Goal: Task Accomplishment & Management: Manage account settings

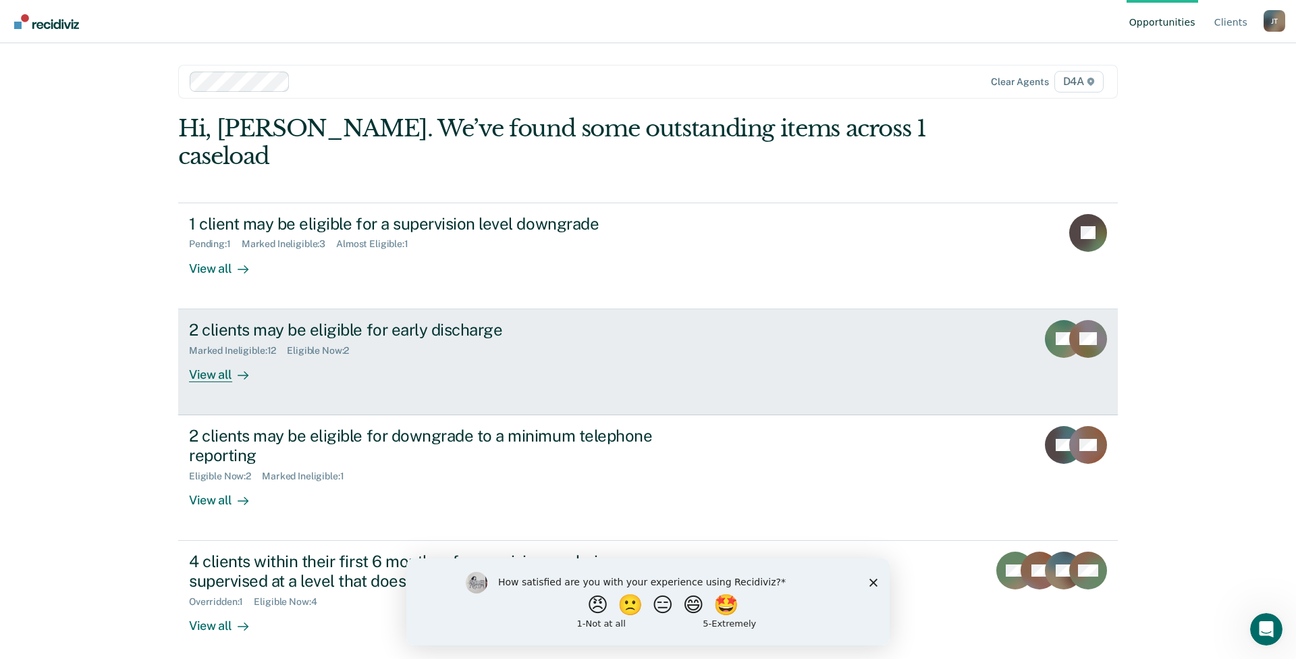
click at [209, 356] on div "View all" at bounding box center [227, 369] width 76 height 26
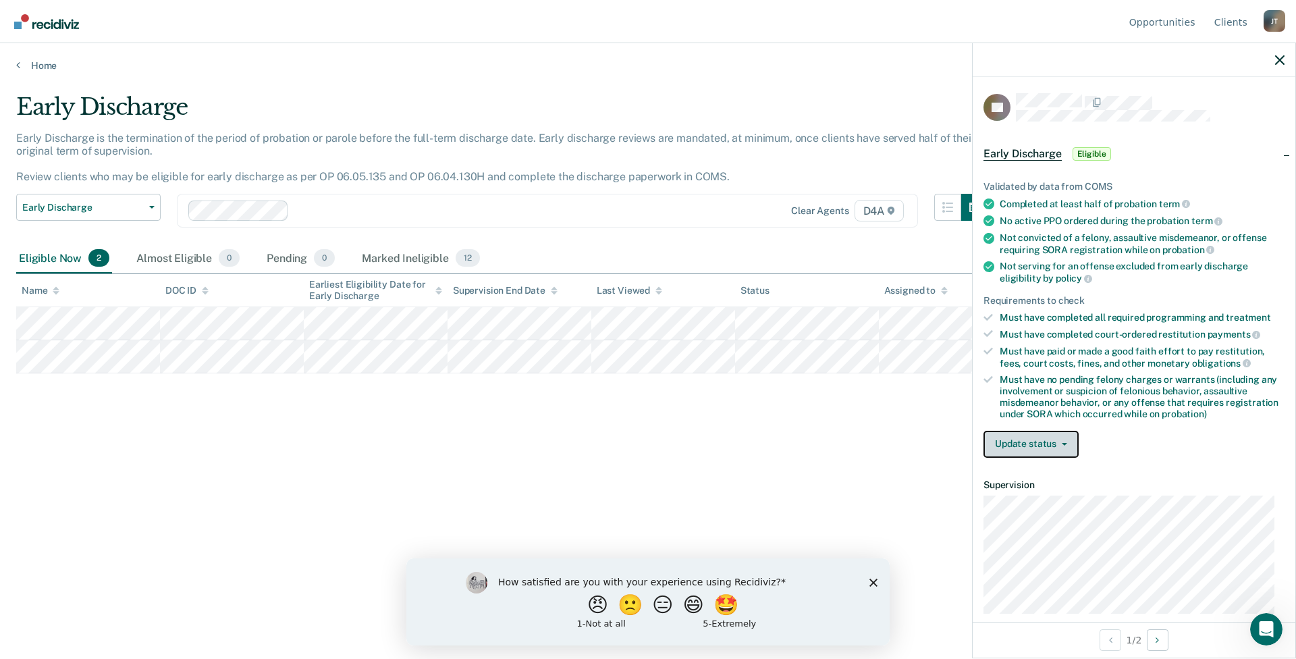
click at [1060, 448] on button "Update status" at bounding box center [1031, 444] width 95 height 27
click at [1040, 496] on button "Mark Ineligible" at bounding box center [1049, 498] width 130 height 22
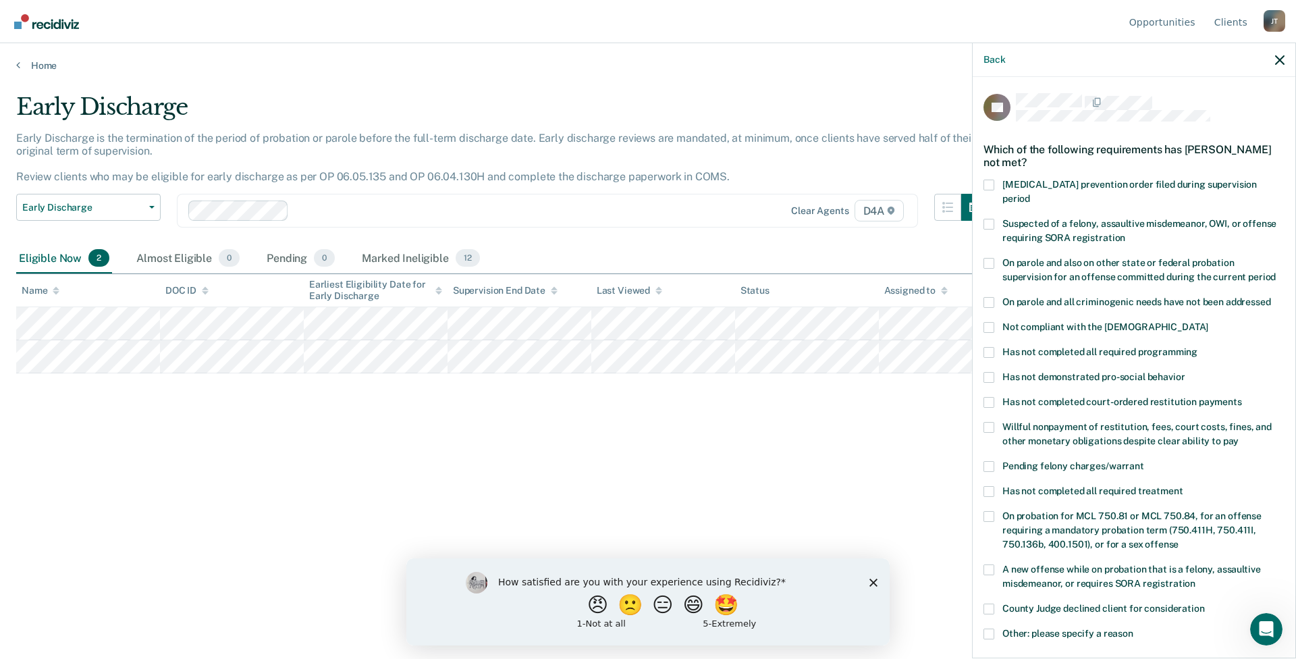
drag, startPoint x: 993, startPoint y: 311, endPoint x: 996, endPoint y: 317, distance: 6.9
click at [992, 322] on span at bounding box center [989, 327] width 11 height 11
click at [1208, 322] on input "Not compliant with the [DEMOGRAPHIC_DATA]" at bounding box center [1208, 322] width 0 height 0
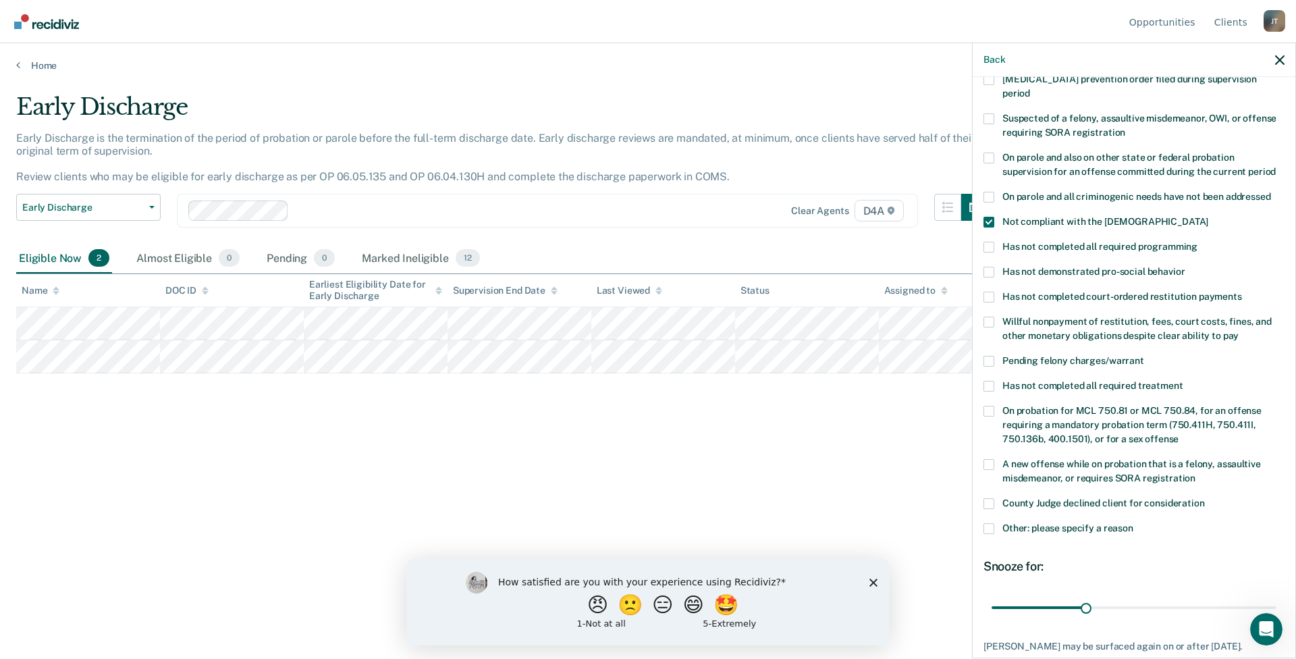
scroll to position [171, 0]
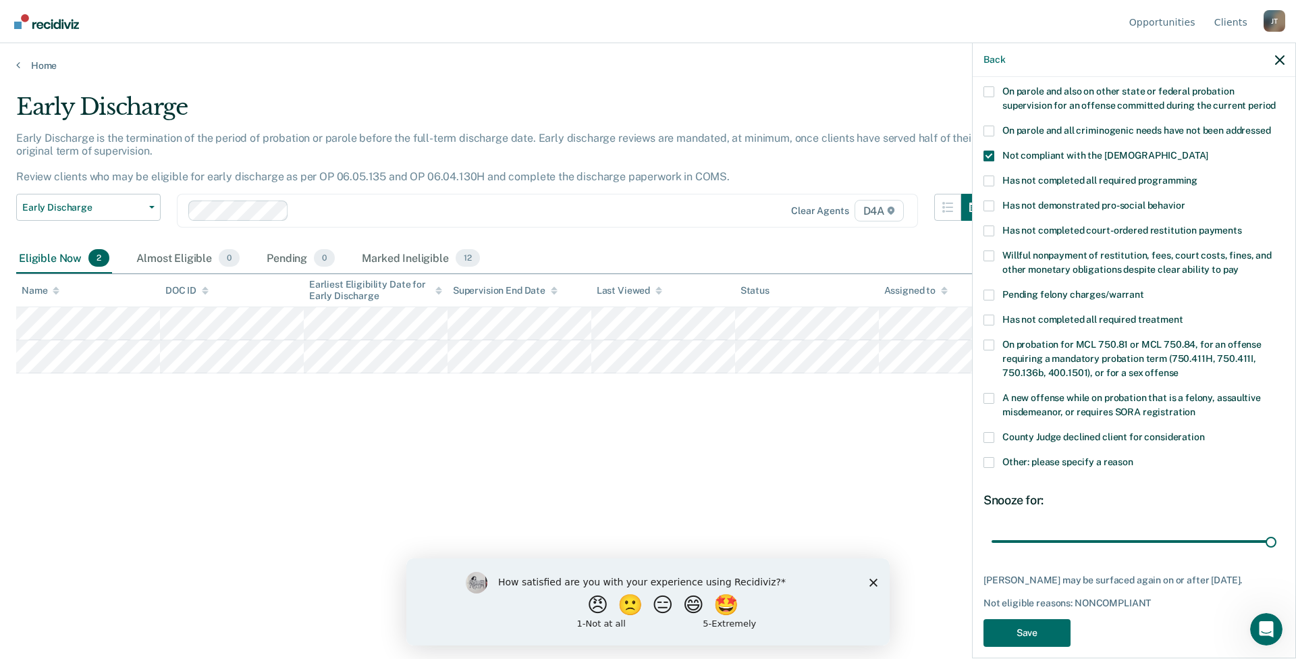
drag, startPoint x: 1085, startPoint y: 529, endPoint x: 1295, endPoint y: 517, distance: 210.3
type input "90"
click at [1276, 529] on input "range" at bounding box center [1134, 541] width 285 height 24
click at [1032, 619] on button "Save" at bounding box center [1027, 633] width 87 height 28
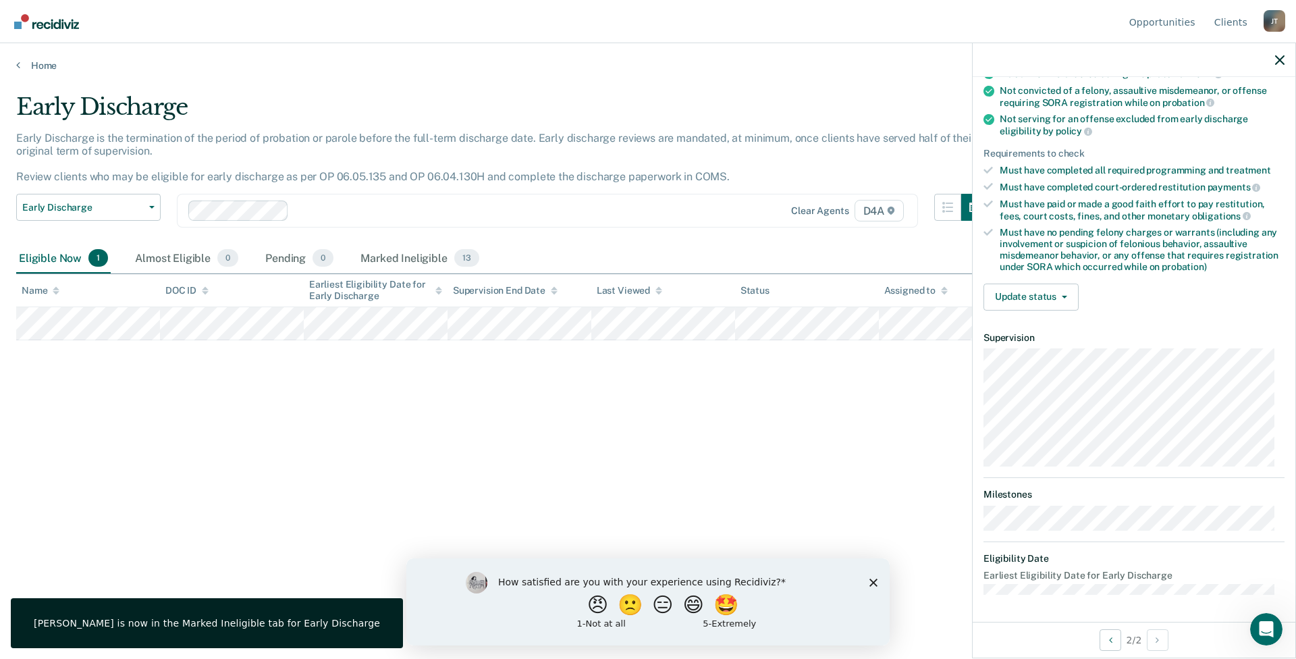
scroll to position [146, 0]
